Goal: Task Accomplishment & Management: Manage account settings

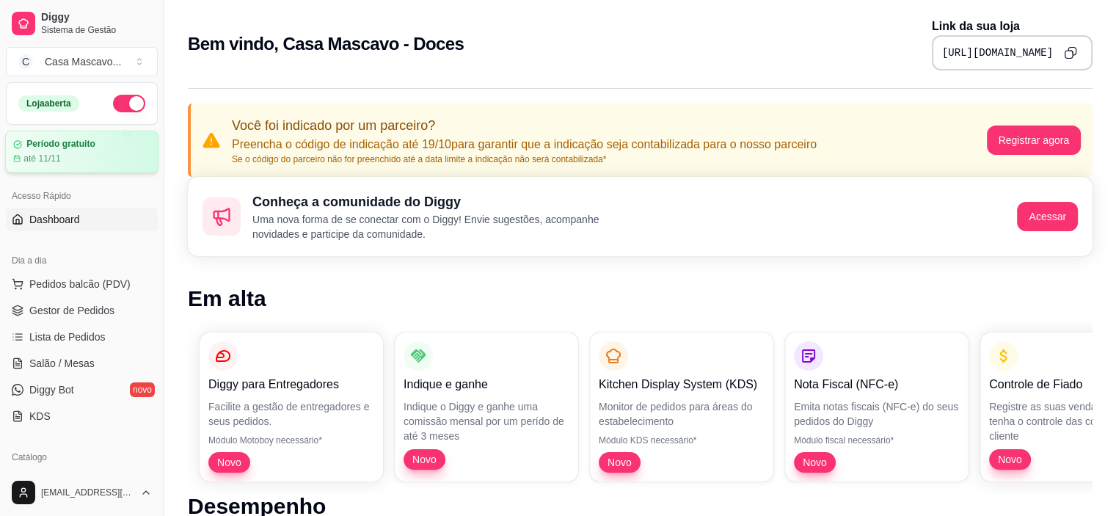
click at [59, 156] on article "até 11/11" at bounding box center [41, 159] width 37 height 12
click at [114, 316] on link "Gestor de Pedidos" at bounding box center [82, 310] width 152 height 23
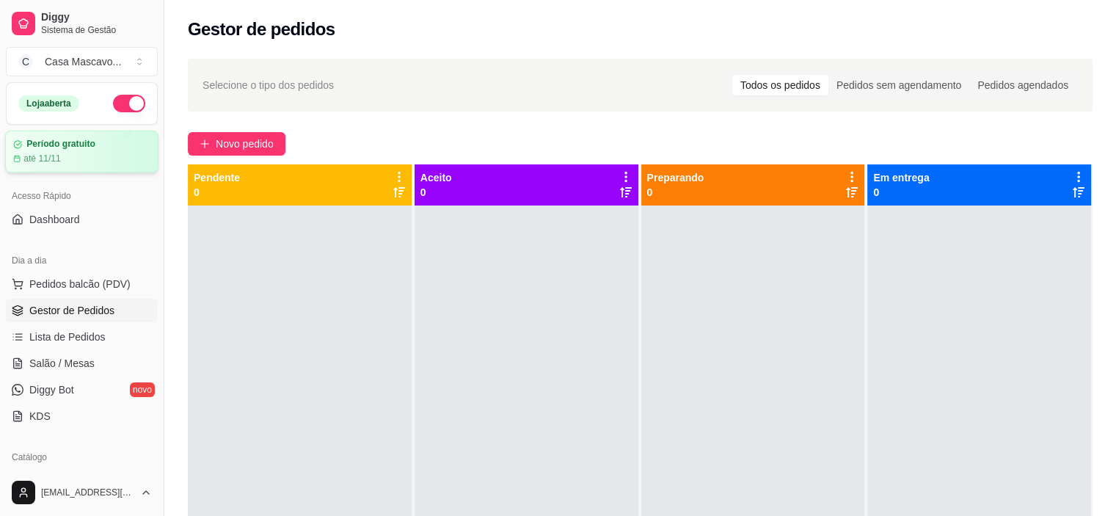
click at [72, 142] on article "Período gratuito" at bounding box center [60, 144] width 69 height 11
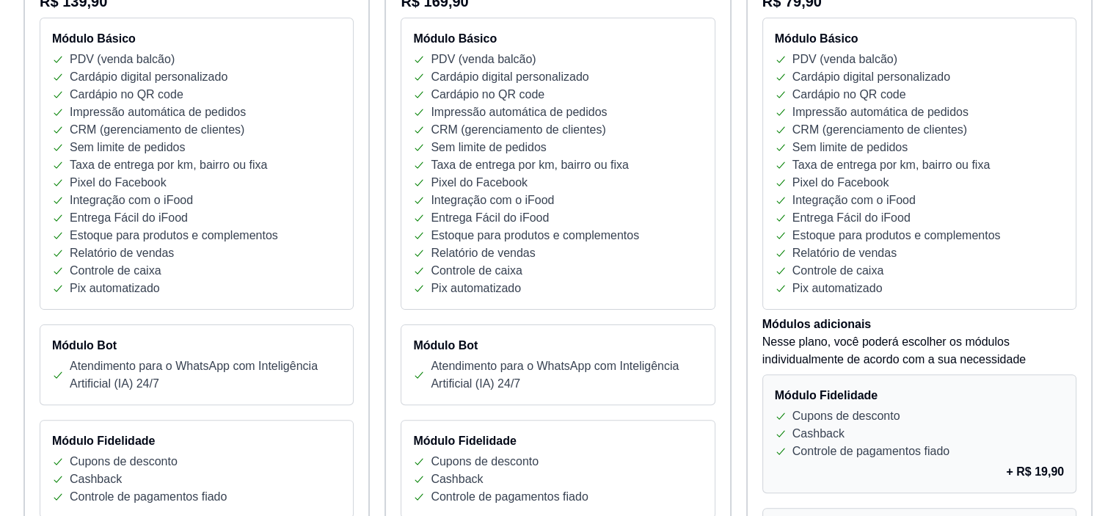
scroll to position [335, 0]
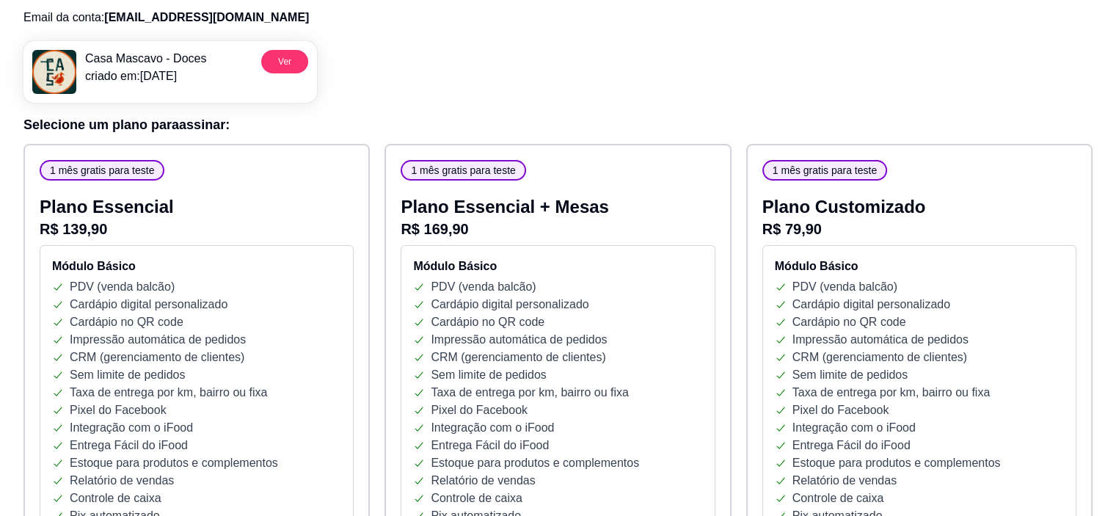
scroll to position [125, 0]
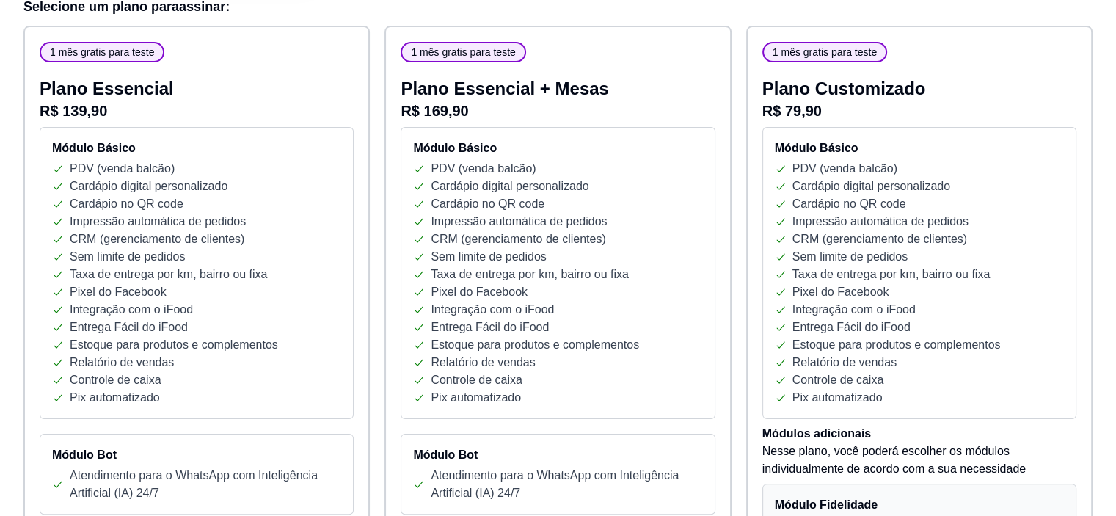
scroll to position [244, 0]
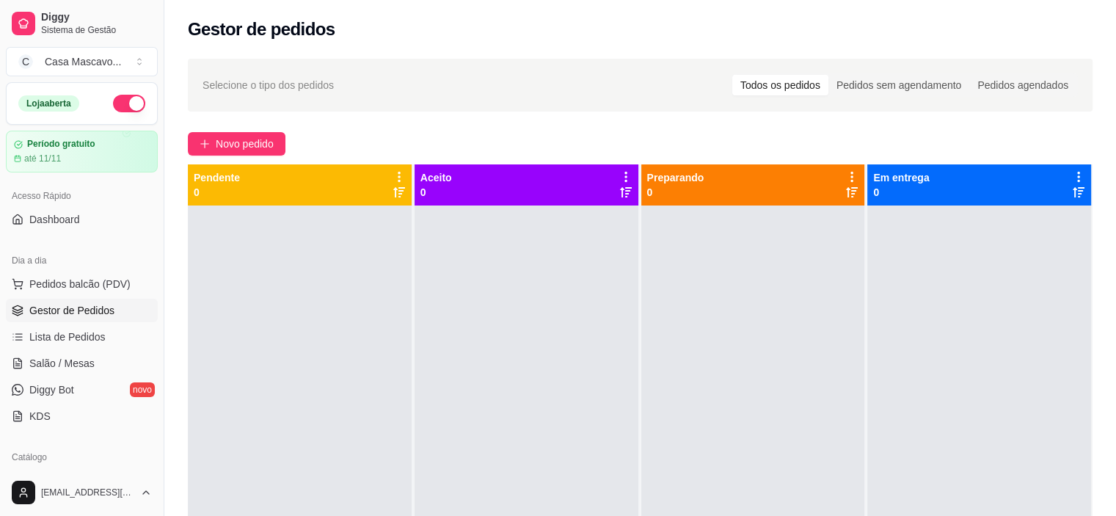
click at [724, 287] on div at bounding box center [753, 463] width 224 height 516
click at [1005, 15] on div "Gestor de pedidos" at bounding box center [640, 25] width 952 height 50
click at [1021, 43] on div "Gestor de pedidos" at bounding box center [640, 25] width 952 height 50
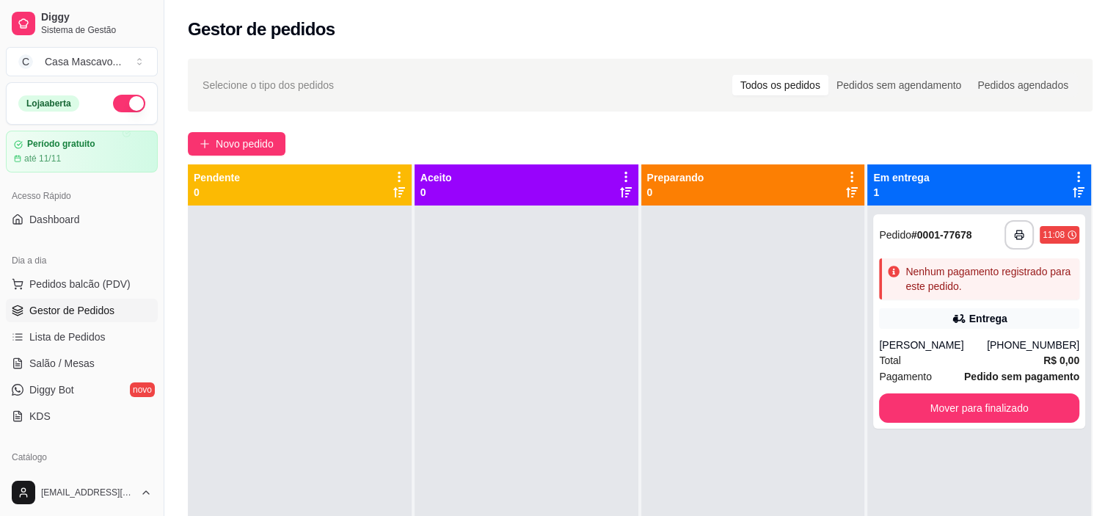
click at [704, 357] on div at bounding box center [753, 463] width 224 height 516
click at [1015, 289] on div "Nenhum pagamento registrado para este pedido." at bounding box center [989, 278] width 168 height 29
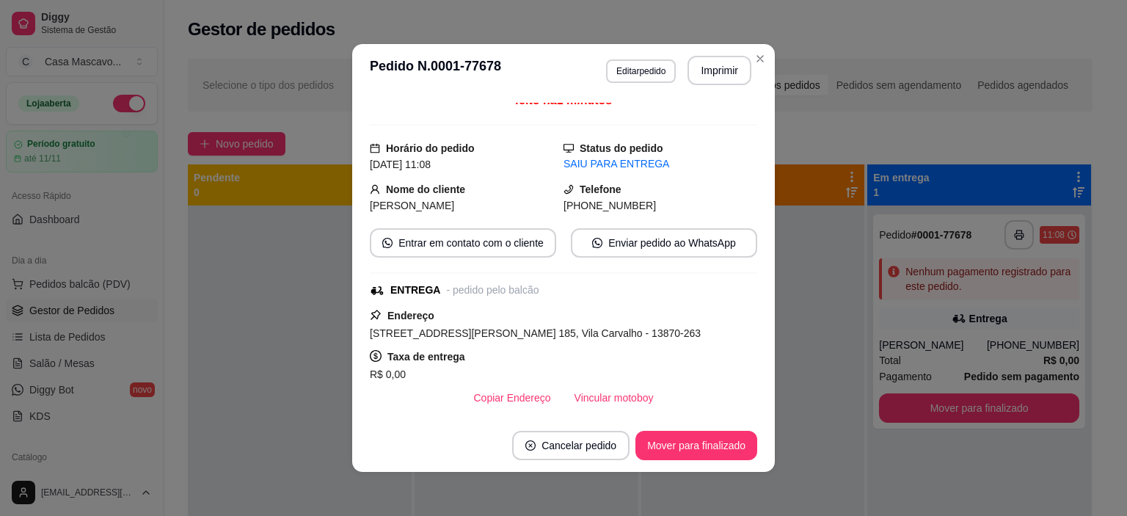
scroll to position [5, 0]
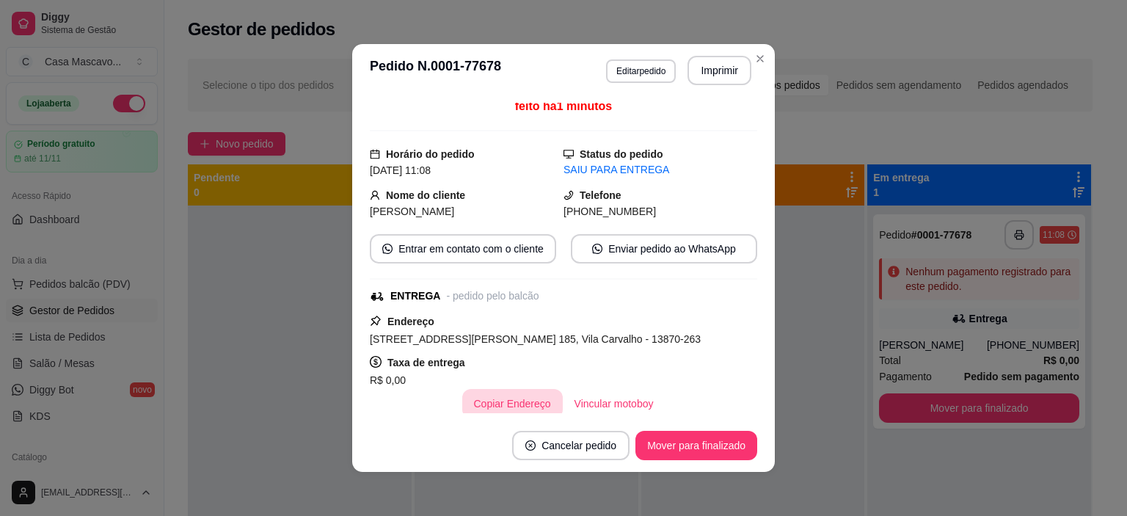
click at [527, 399] on button "Copiar Endereço" at bounding box center [512, 403] width 101 height 29
